Goal: Transaction & Acquisition: Obtain resource

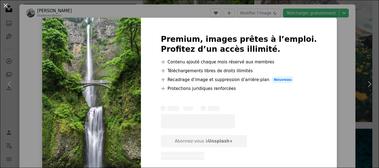
scroll to position [24, 0]
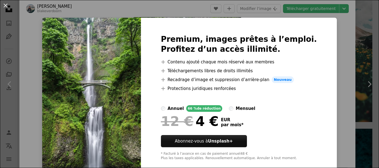
click at [362, 42] on div "An X shape Premium, images prêtes à l’emploi. Profitez d’un accès illimité. A p…" at bounding box center [189, 84] width 379 height 168
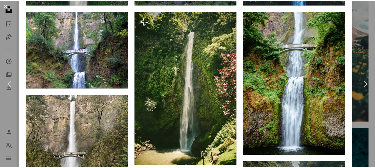
scroll to position [551, 0]
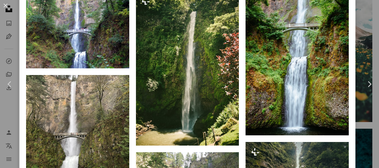
click at [3, 30] on div "An X shape Chevron left Chevron right [PERSON_NAME] blakeverdoorn A heart A plu…" at bounding box center [189, 84] width 379 height 168
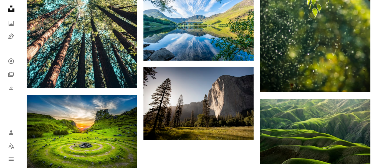
scroll to position [732, 0]
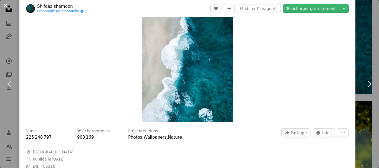
scroll to position [139, 0]
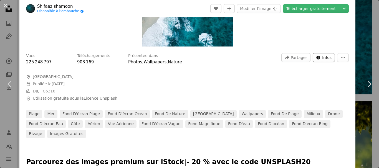
click at [324, 58] on span "Infos" at bounding box center [326, 58] width 9 height 8
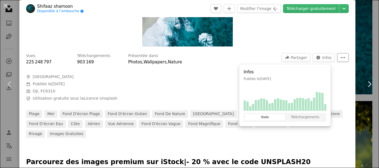
click at [337, 58] on button "More Actions" at bounding box center [343, 57] width 12 height 9
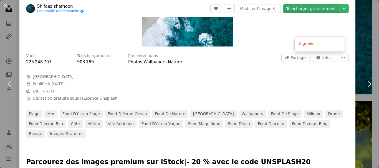
click at [306, 7] on dialog "An X shape Chevron left Chevron right Shifaaz [PERSON_NAME] Disponible à l’emba…" at bounding box center [189, 84] width 379 height 168
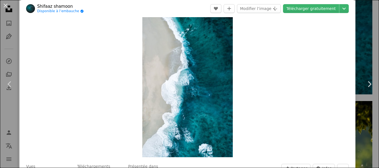
scroll to position [0, 0]
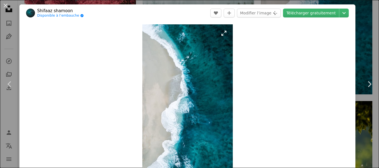
click at [222, 34] on img "Zoom sur cette image" at bounding box center [187, 104] width 90 height 161
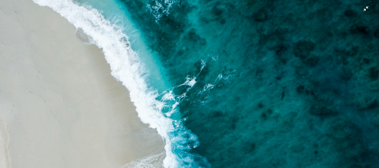
scroll to position [28, 0]
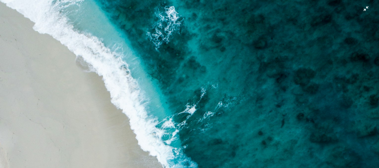
click button "Zoom arrière sur cette image" at bounding box center [189, 56] width 379 height 169
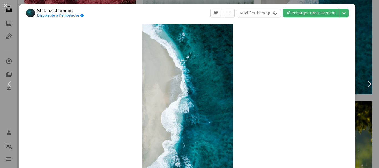
scroll to position [17, 0]
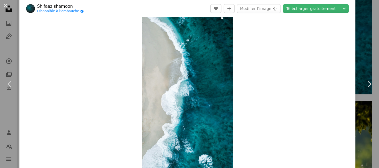
click at [178, 88] on img "Zoom sur cette image" at bounding box center [187, 87] width 90 height 161
click at [221, 19] on img "Zoom sur cette image" at bounding box center [187, 87] width 90 height 161
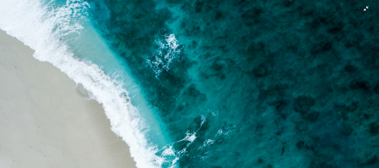
scroll to position [246, 0]
